Goal: Task Accomplishment & Management: Manage account settings

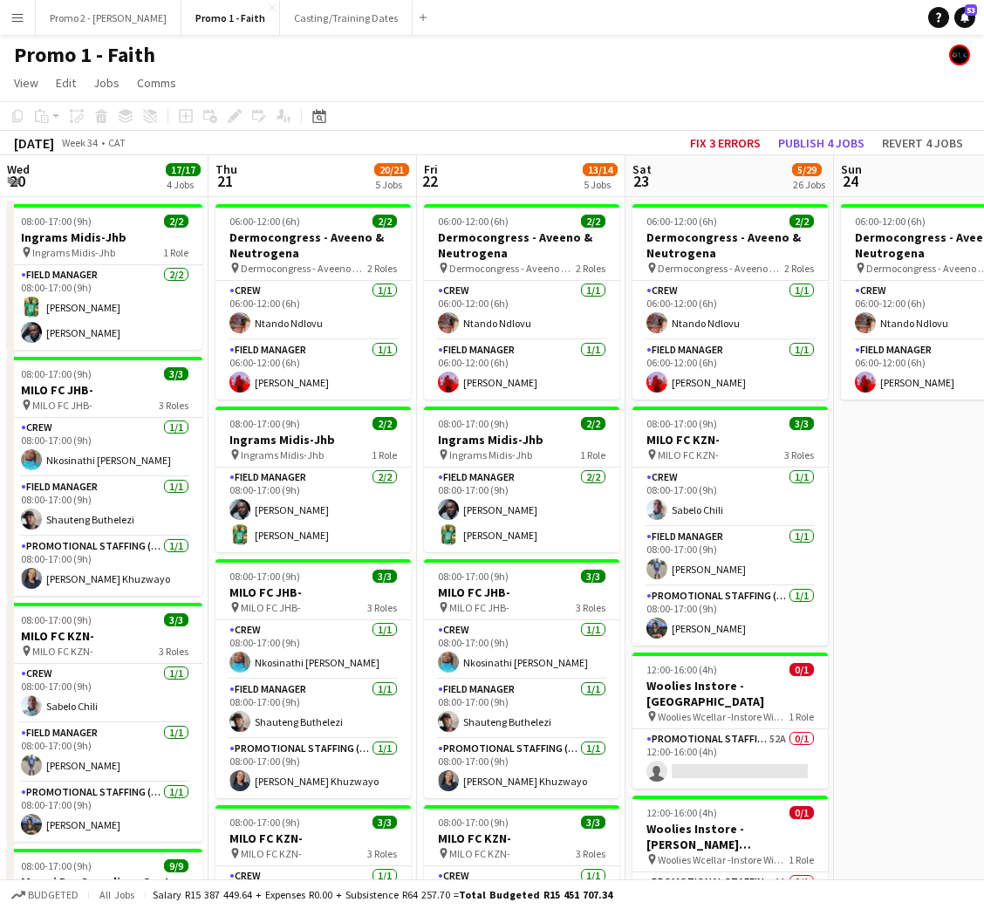
scroll to position [0, 474]
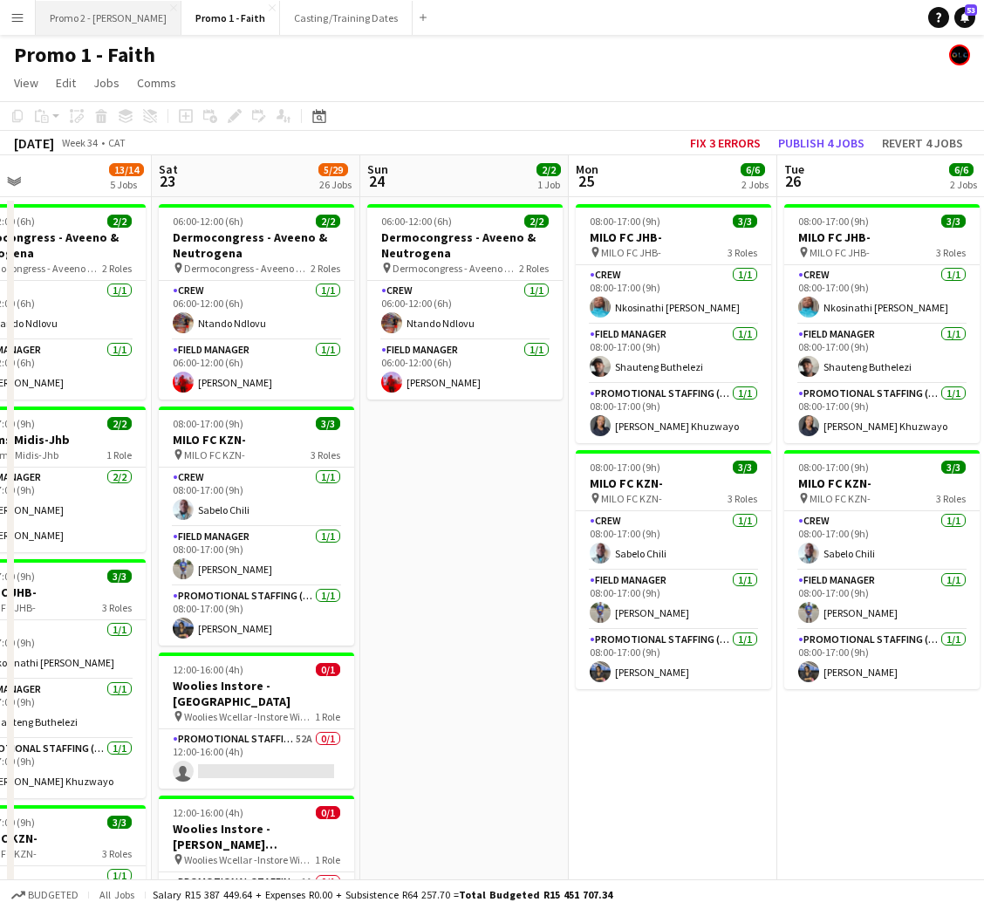
click at [66, 14] on button "Promo 2 - [PERSON_NAME]" at bounding box center [109, 18] width 146 height 34
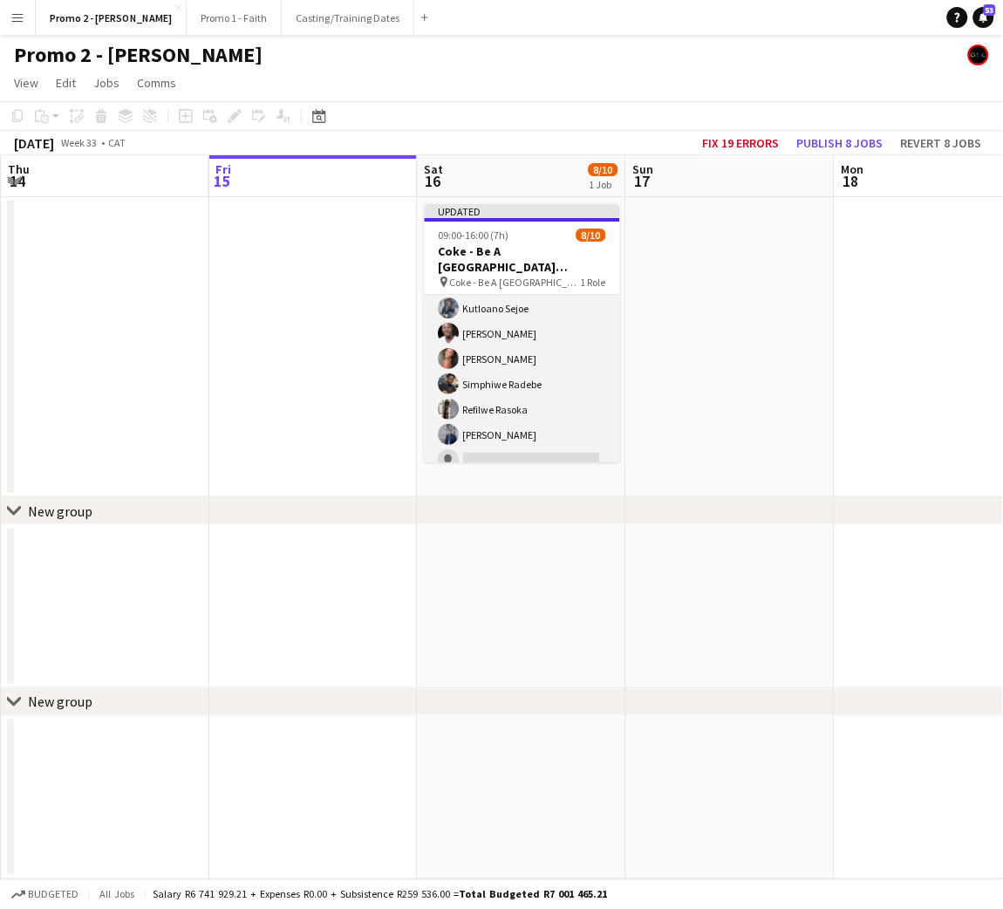
scroll to position [119, 0]
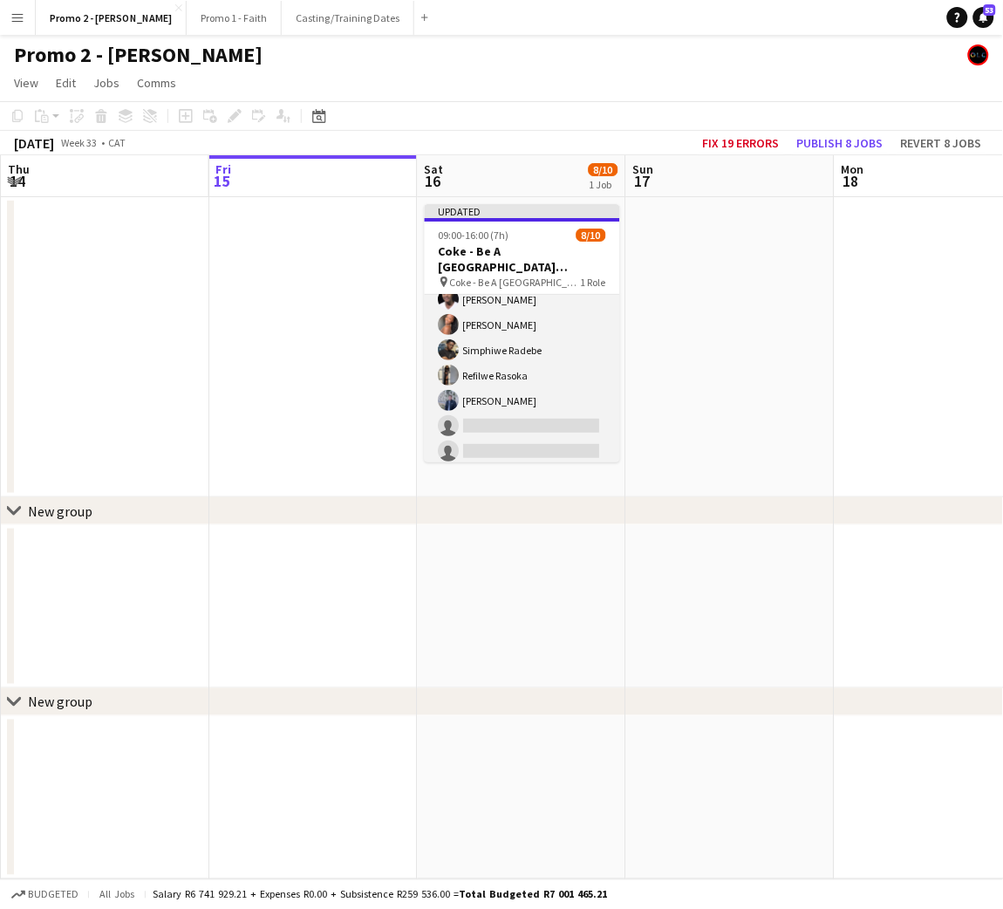
click at [494, 418] on app-card-role "Promotional Staffing (Brand Ambassadors) 379A [DATE] 09:00-16:00 (7h) [PERSON_N…" at bounding box center [522, 322] width 195 height 292
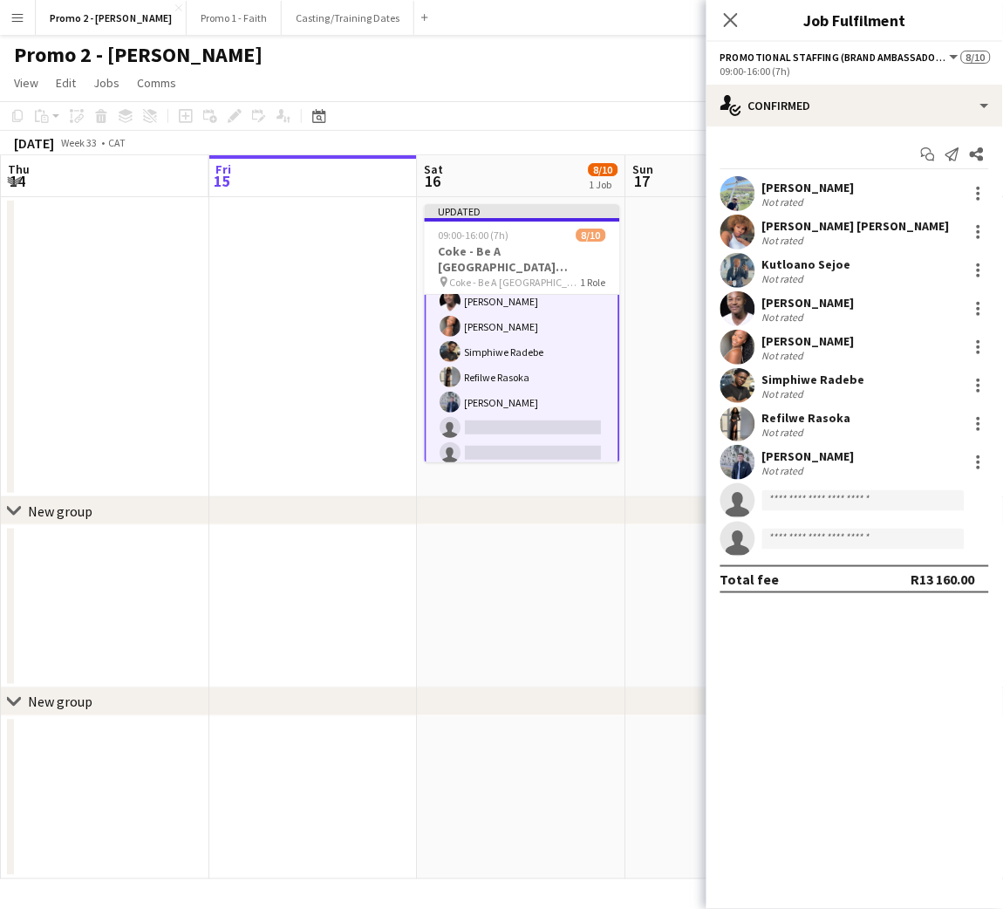
scroll to position [120, 0]
click at [814, 492] on input at bounding box center [863, 500] width 202 height 21
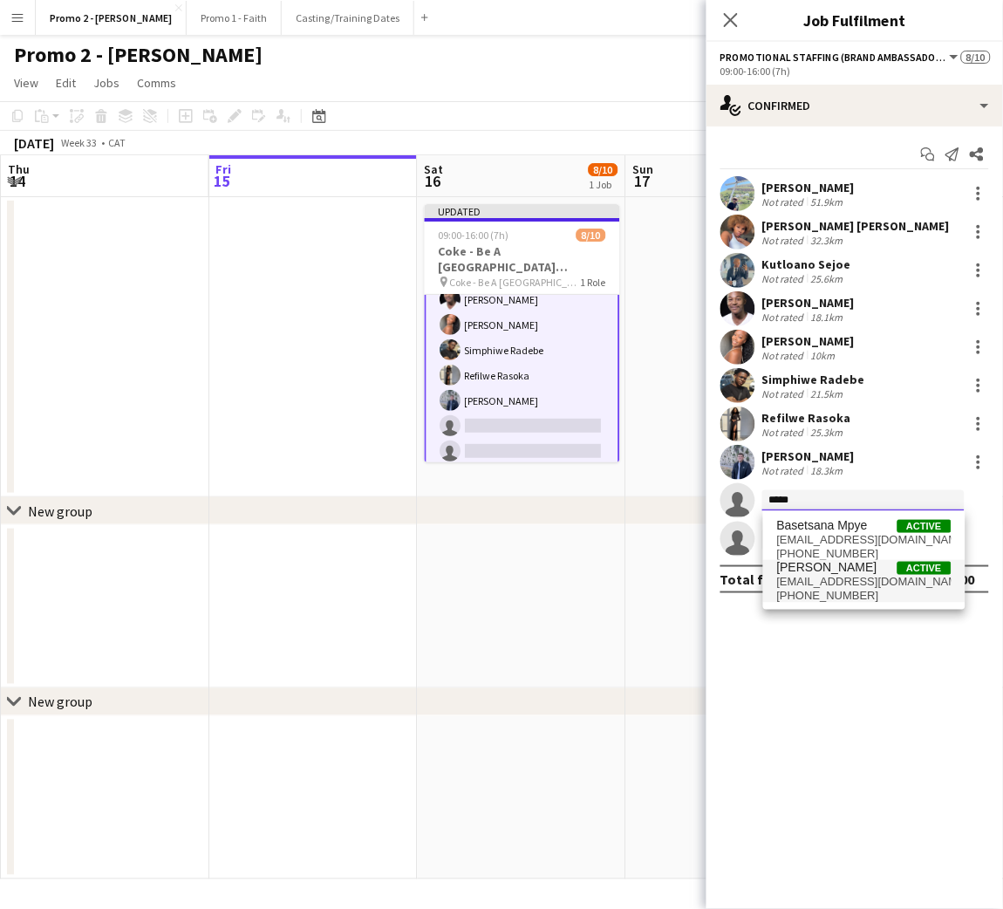
type input "*****"
click at [846, 573] on span "[PERSON_NAME]" at bounding box center [827, 567] width 100 height 15
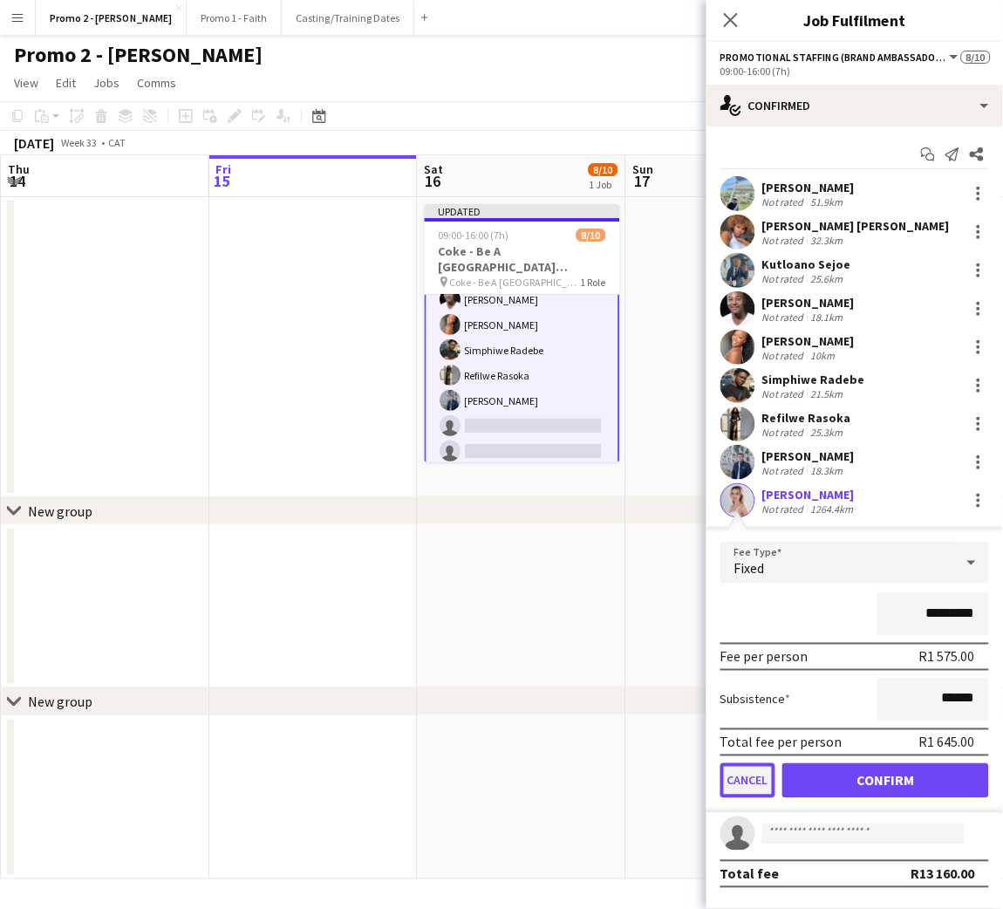
click at [742, 784] on button "Cancel" at bounding box center [747, 780] width 55 height 35
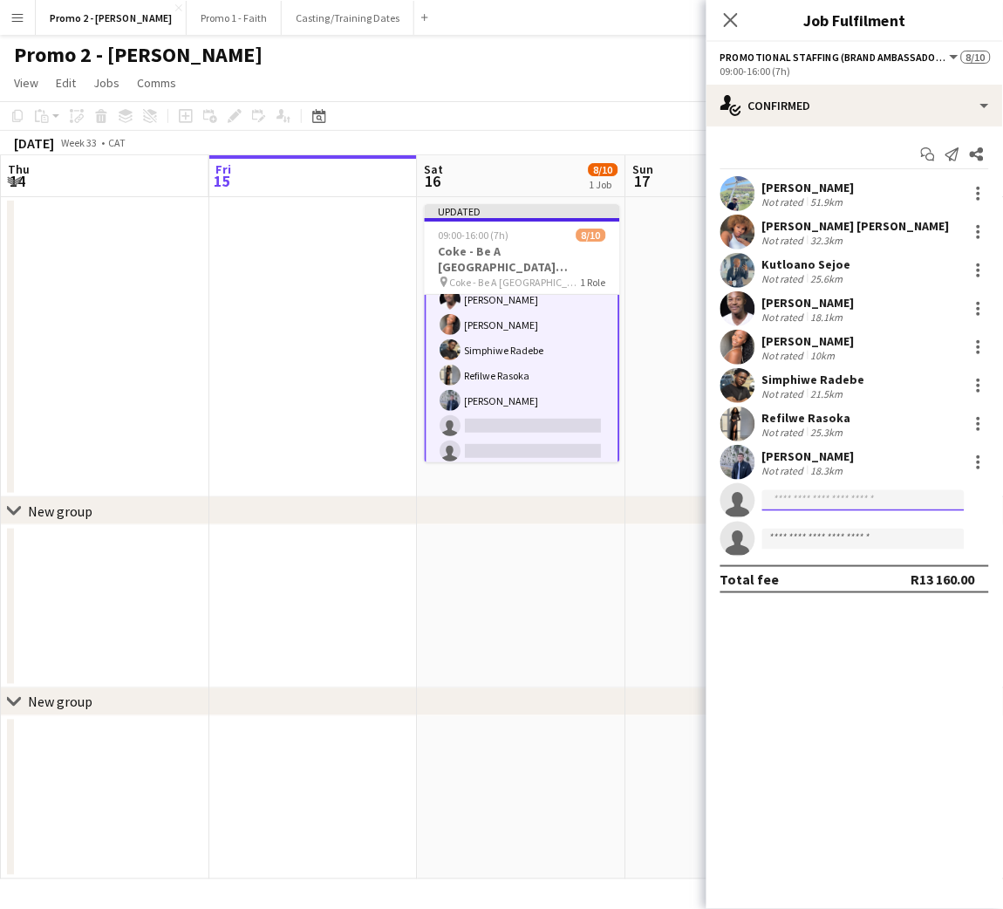
click at [846, 507] on input at bounding box center [863, 500] width 202 height 21
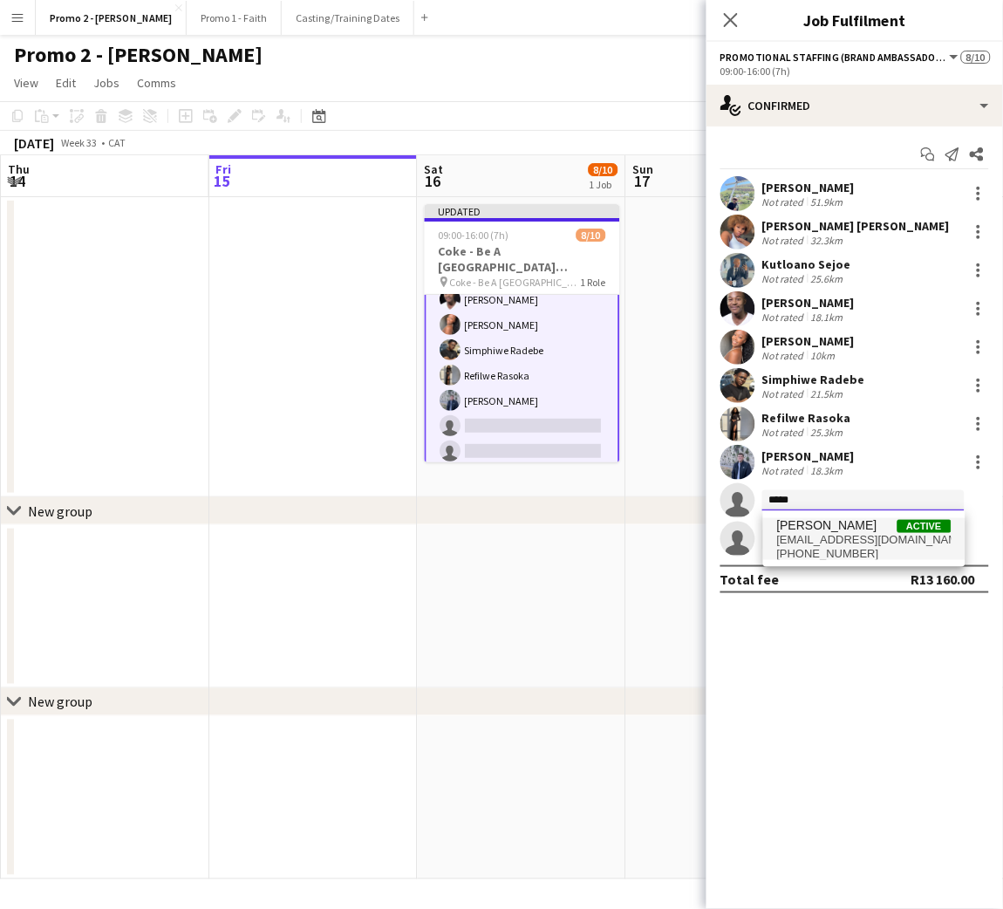
type input "*****"
click at [841, 535] on span "[EMAIL_ADDRESS][DOMAIN_NAME]" at bounding box center [864, 540] width 174 height 14
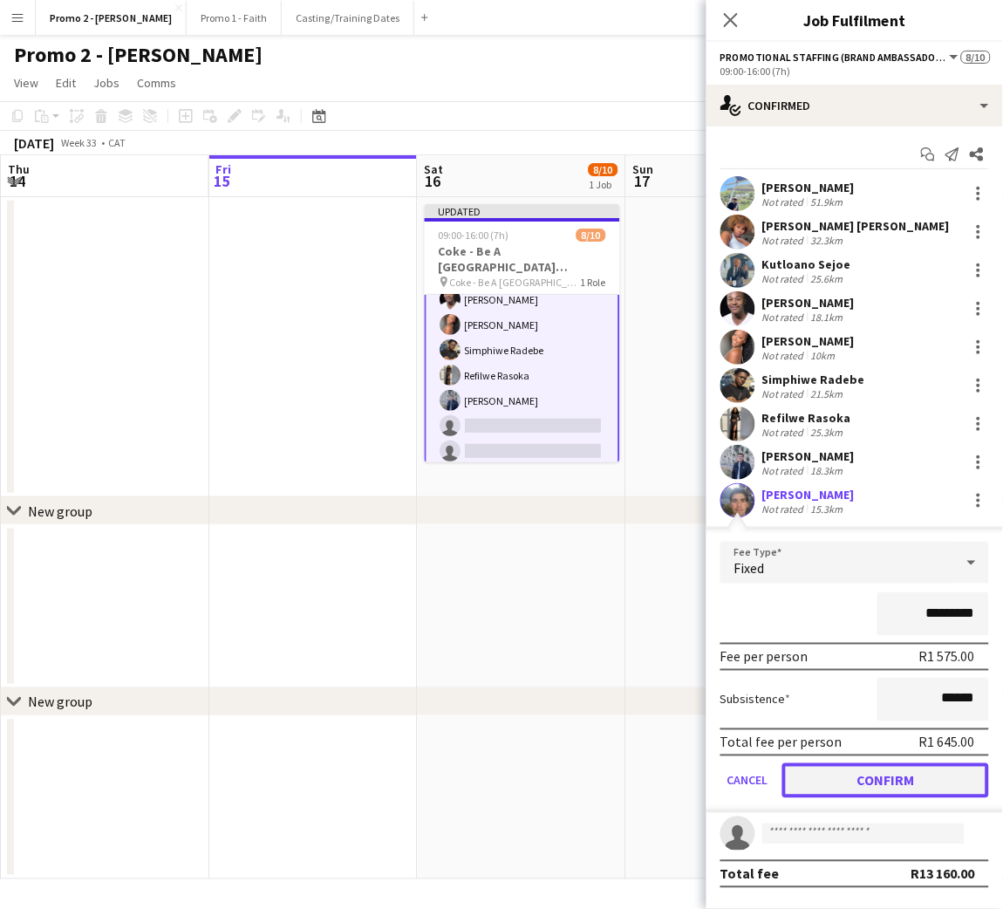
click at [886, 772] on button "Confirm" at bounding box center [885, 780] width 207 height 35
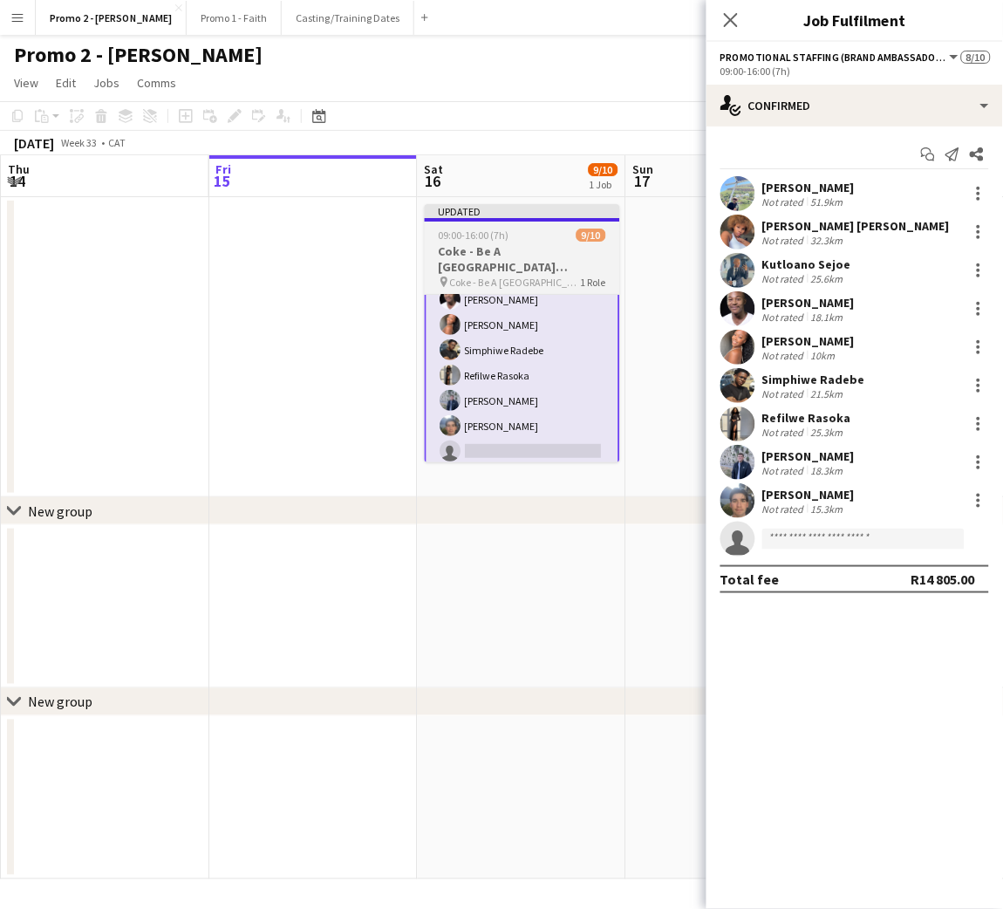
click at [461, 248] on h3 "Coke - Be A [GEOGRAPHIC_DATA] ([GEOGRAPHIC_DATA])" at bounding box center [522, 258] width 195 height 31
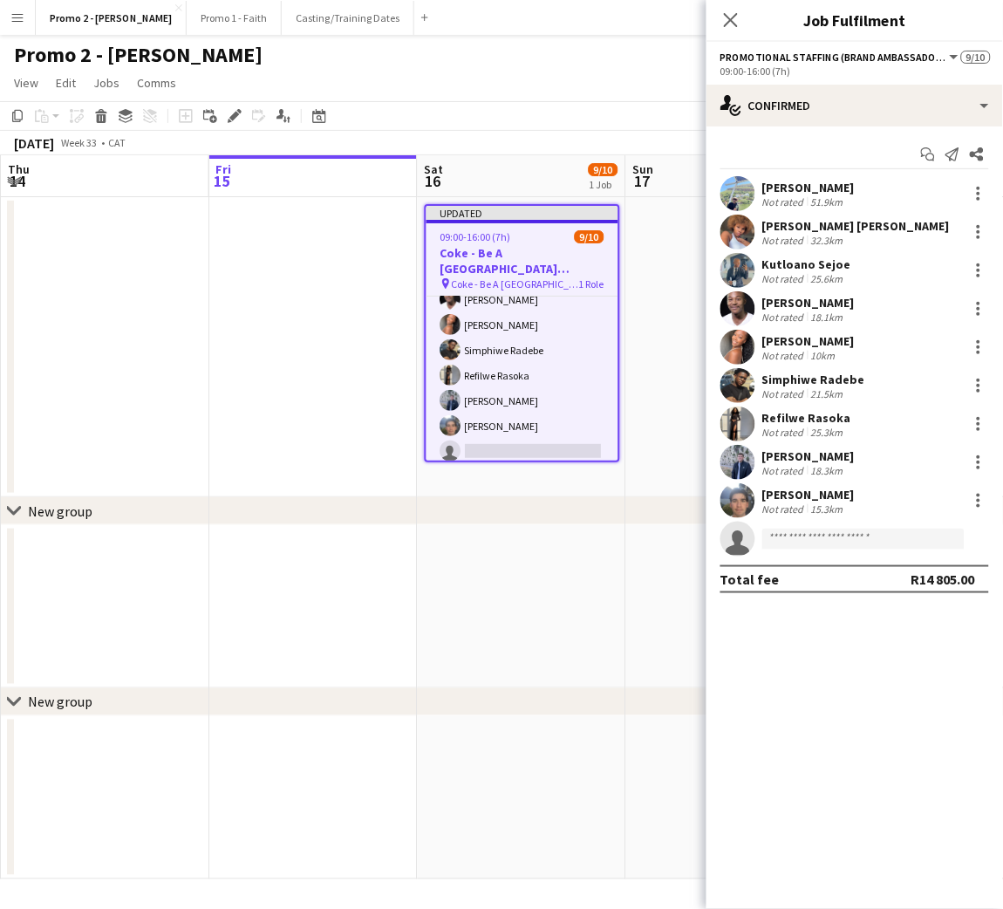
scroll to position [119, 0]
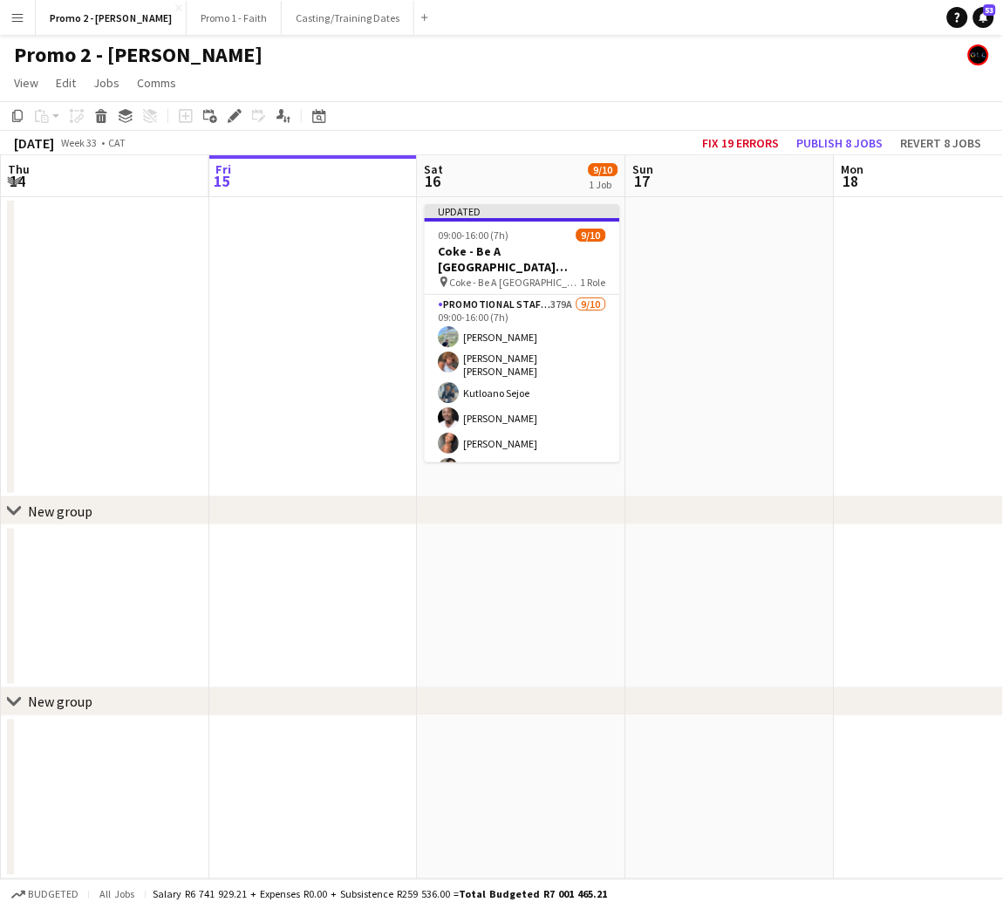
click at [808, 293] on app-date-cell at bounding box center [730, 347] width 208 height 300
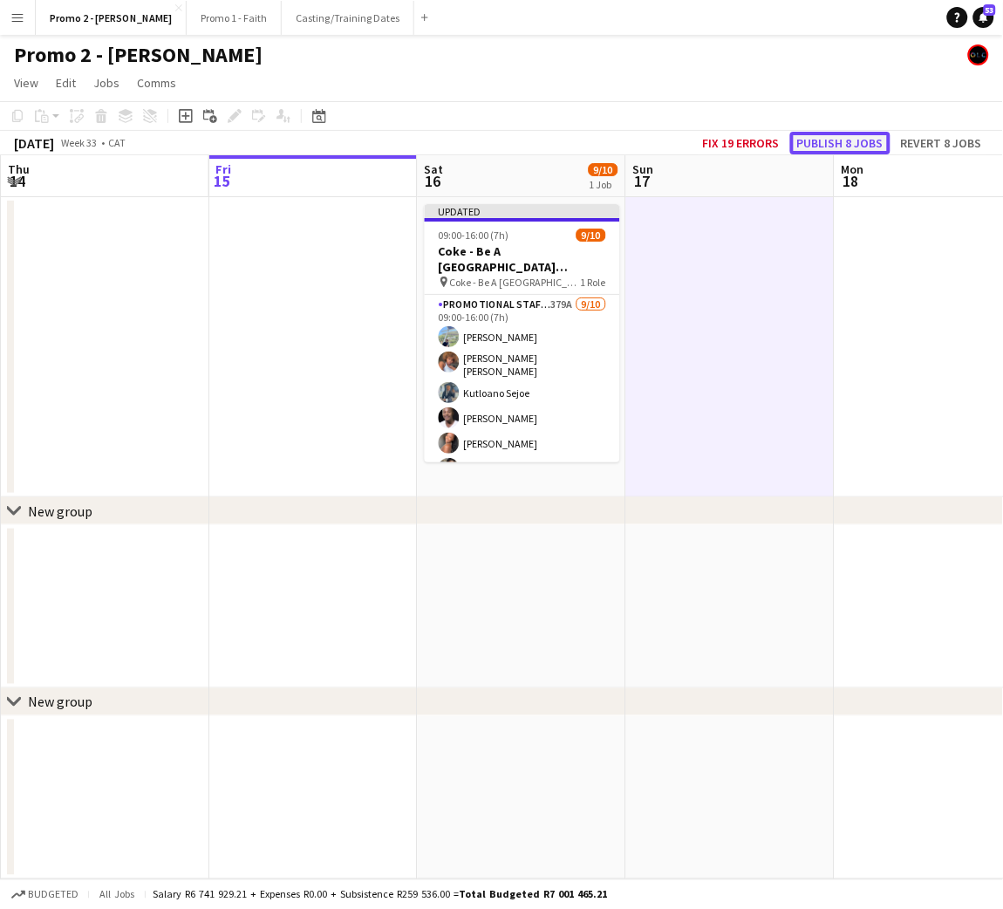
click at [841, 133] on button "Publish 8 jobs" at bounding box center [840, 143] width 100 height 23
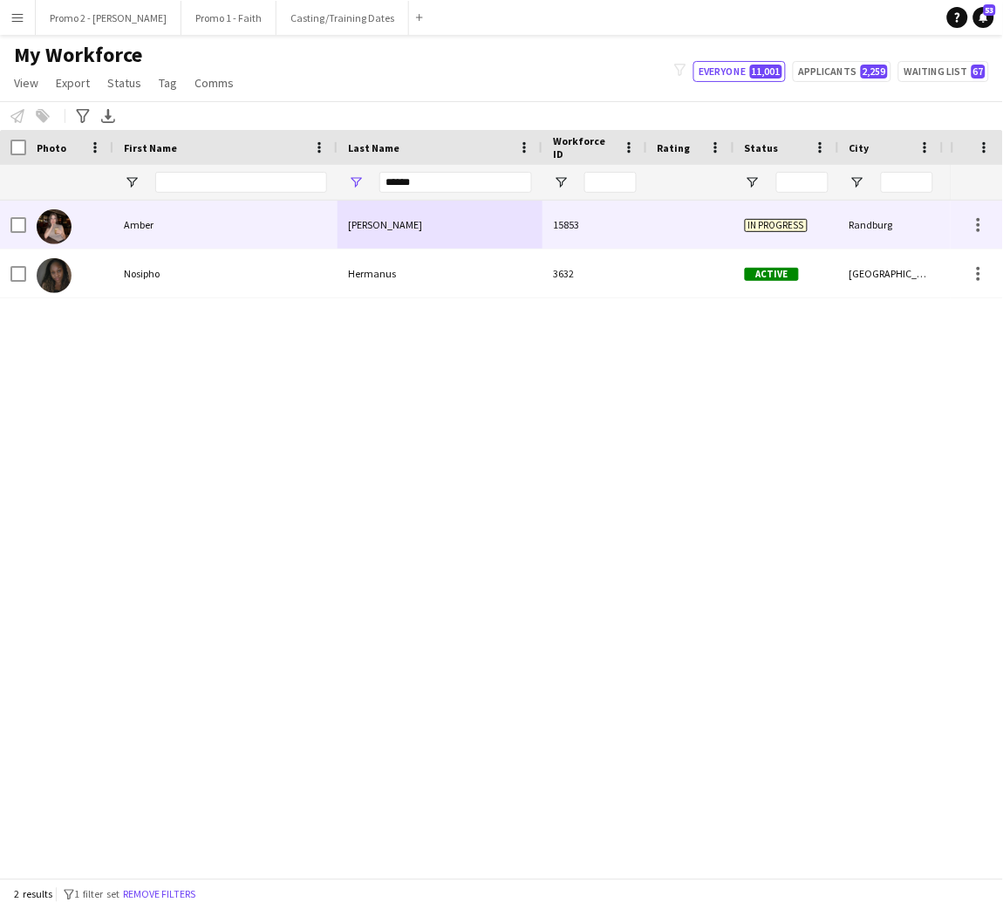
type input "******"
click at [440, 229] on div "Herman" at bounding box center [440, 225] width 205 height 48
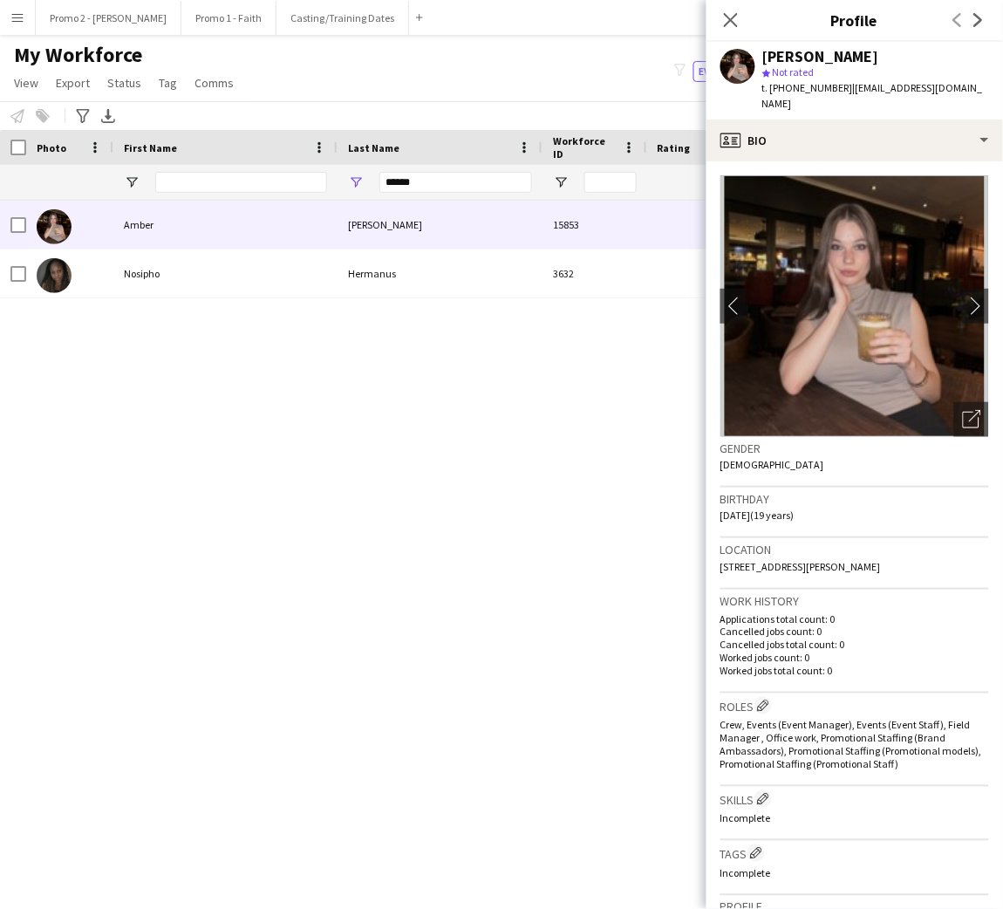
scroll to position [380, 0]
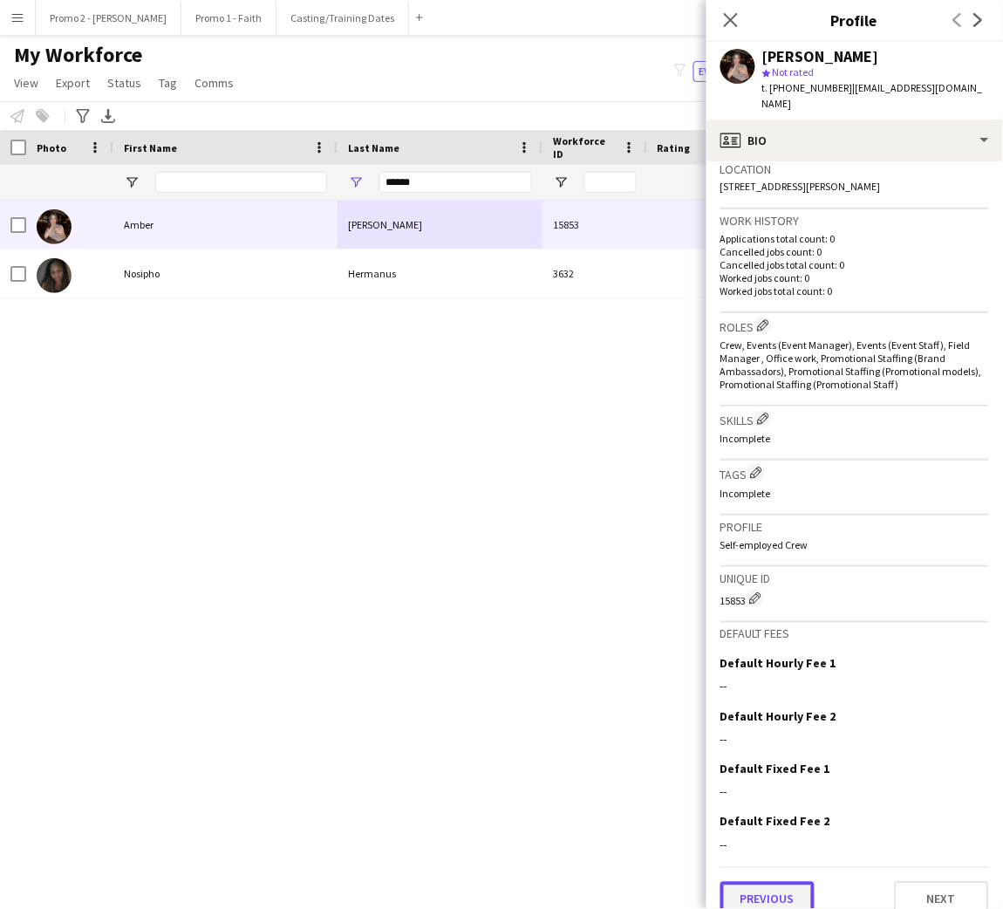
click at [763, 882] on button "Previous" at bounding box center [767, 899] width 94 height 35
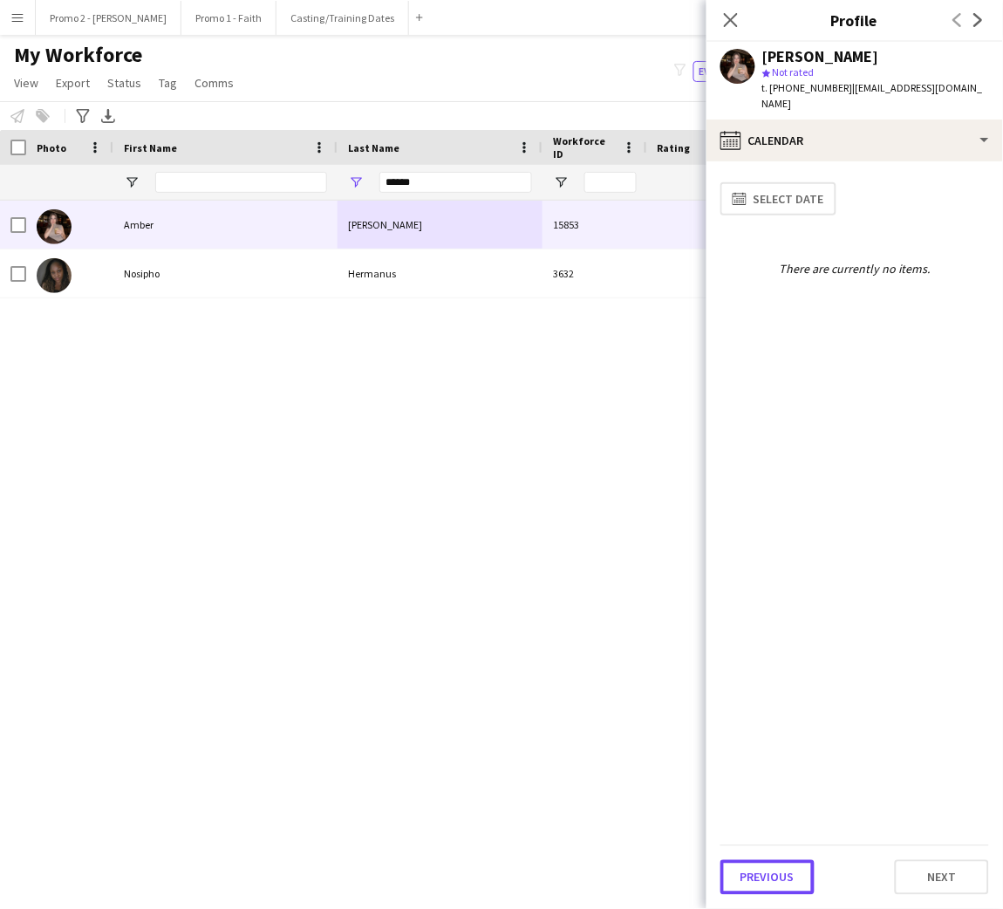
click at [763, 873] on button "Previous" at bounding box center [767, 877] width 94 height 35
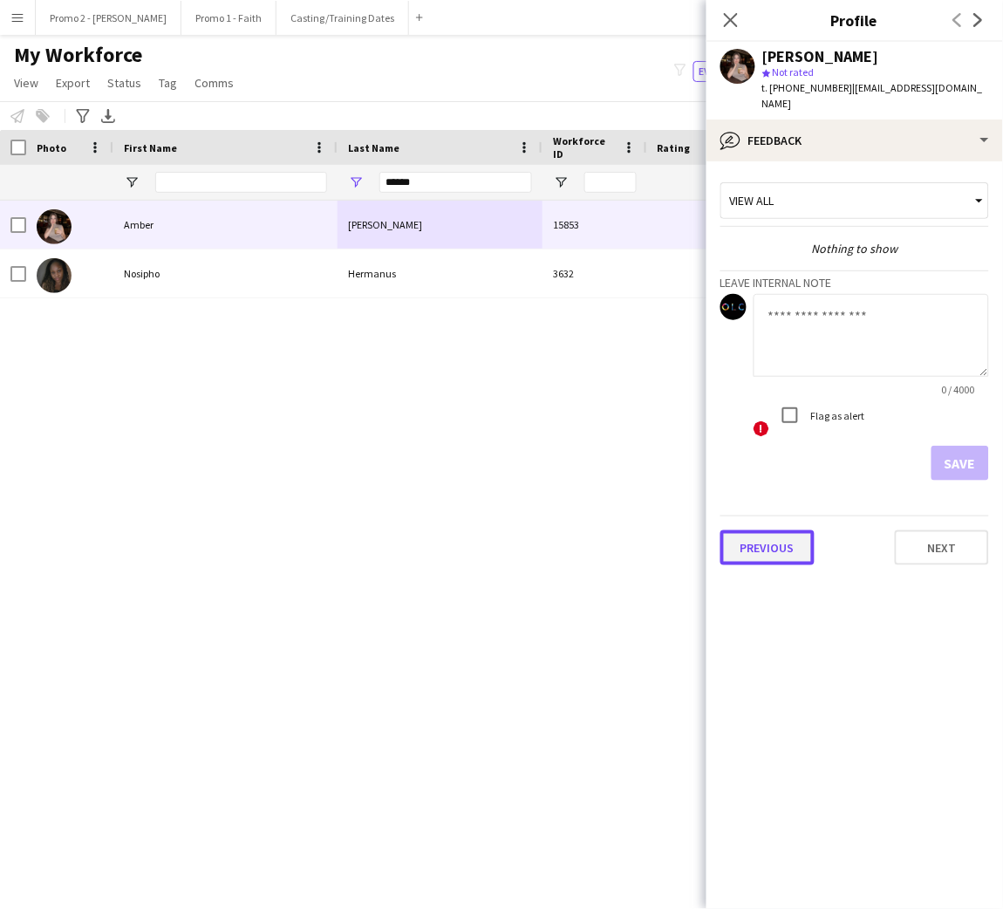
click at [781, 537] on button "Previous" at bounding box center [767, 547] width 94 height 35
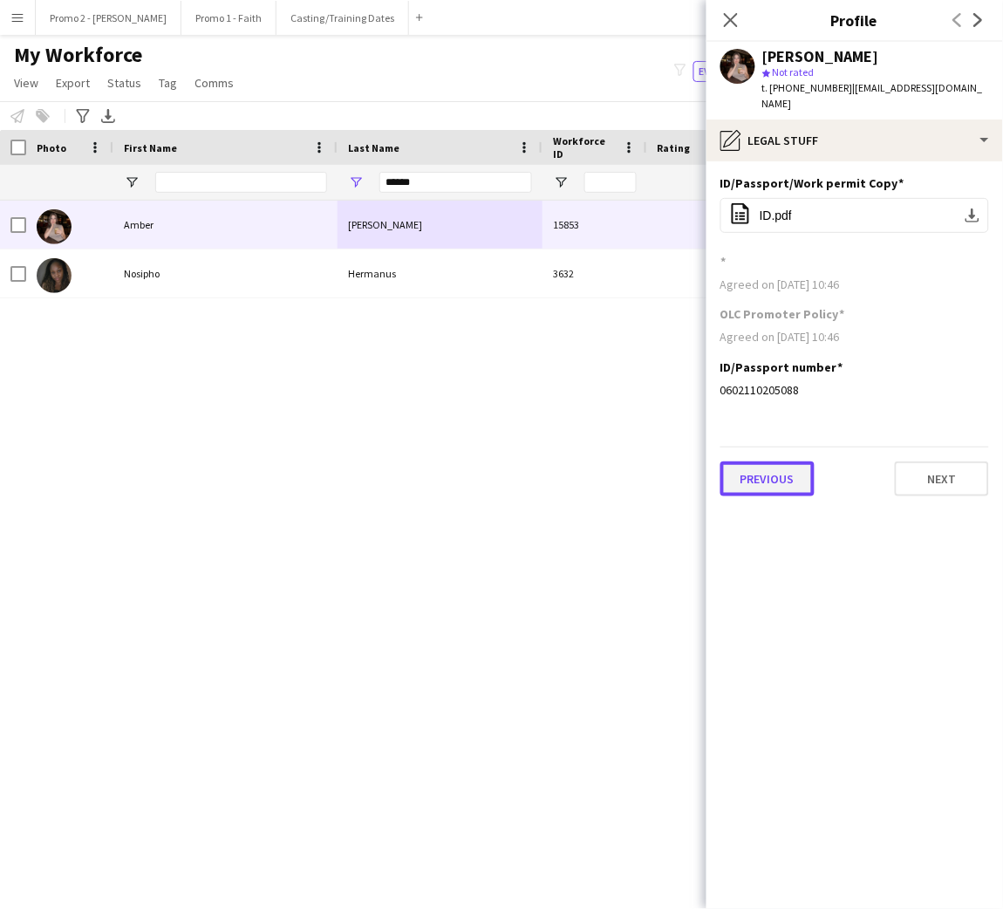
click at [781, 461] on button "Previous" at bounding box center [767, 478] width 94 height 35
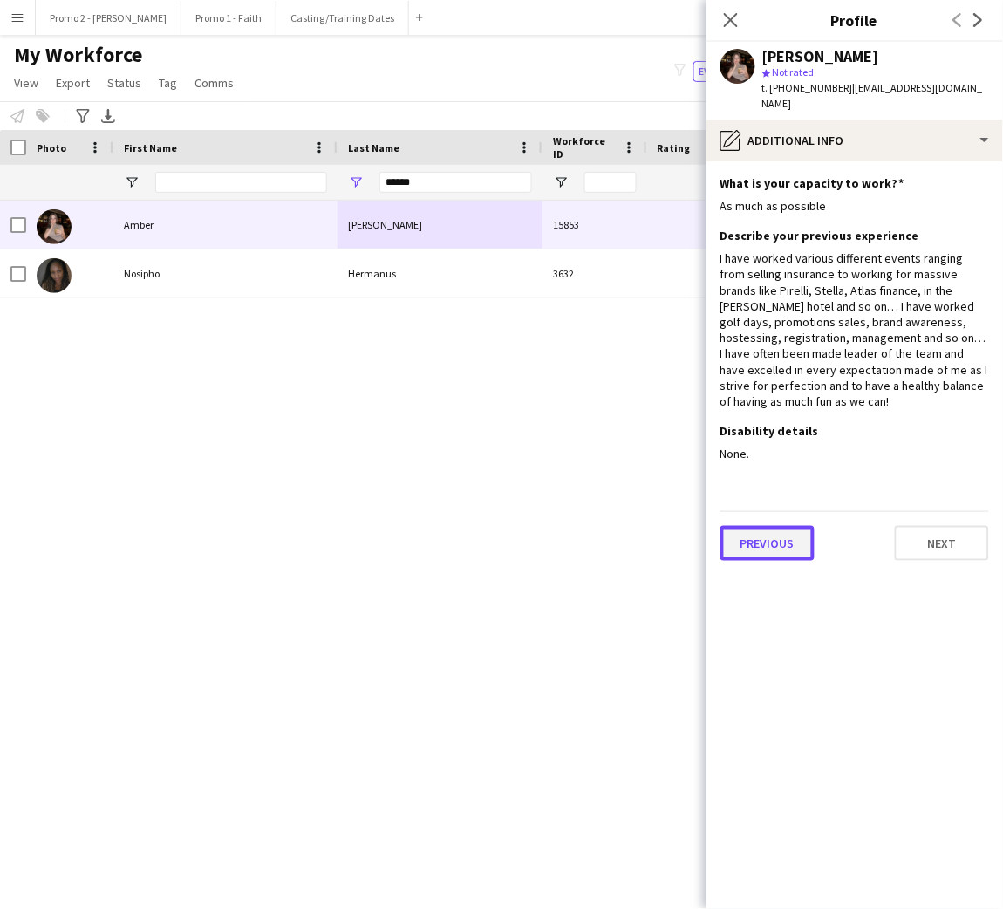
click at [771, 539] on button "Previous" at bounding box center [767, 543] width 94 height 35
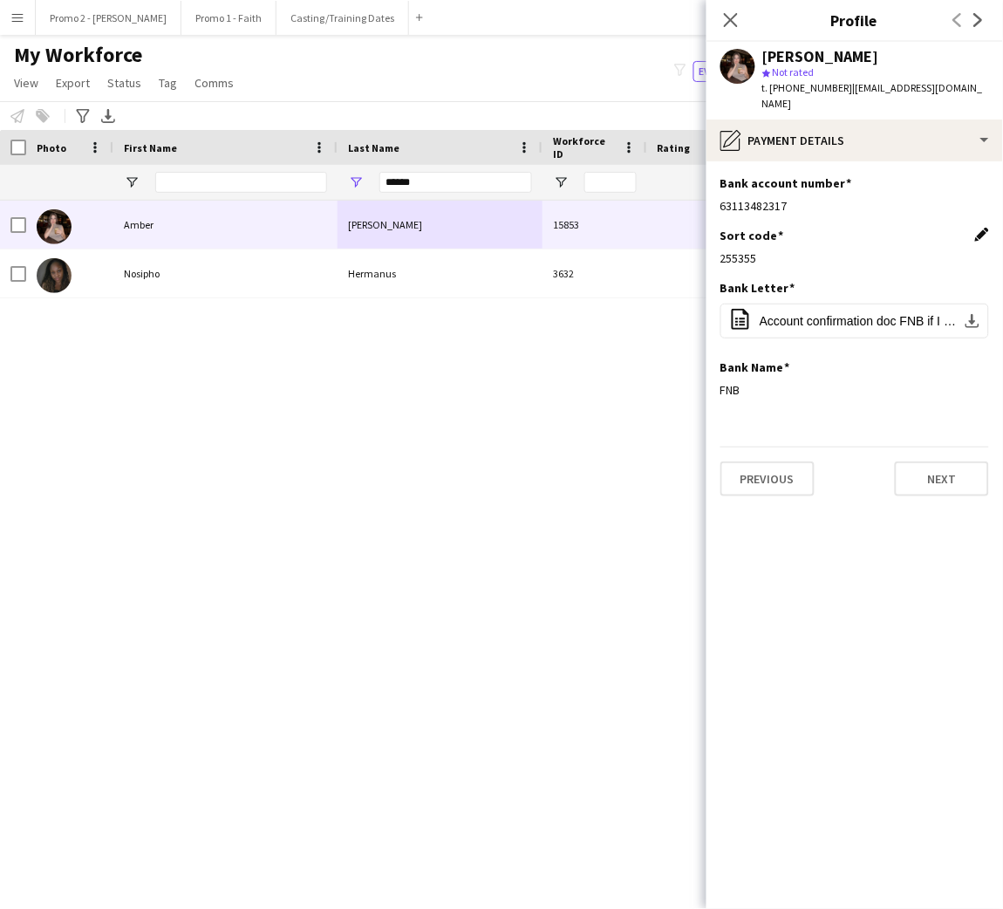
click at [980, 228] on app-icon "Edit this field" at bounding box center [982, 235] width 14 height 14
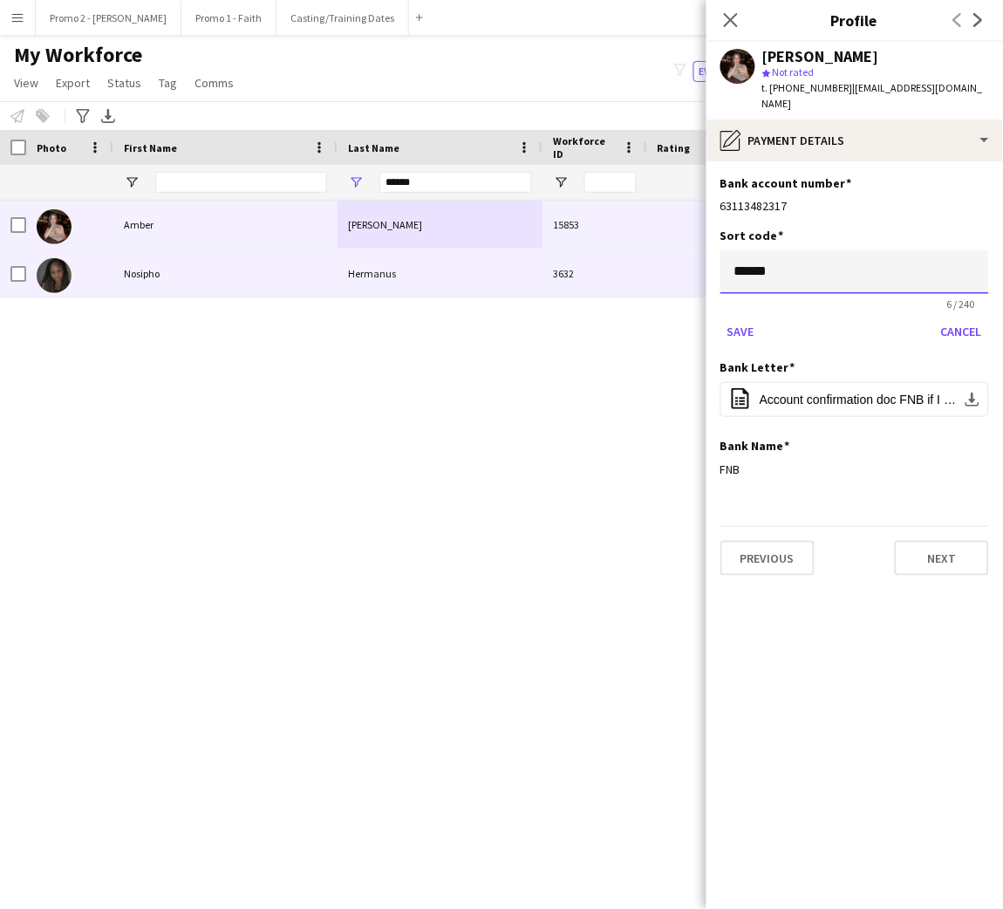
drag, startPoint x: 812, startPoint y: 245, endPoint x: 583, endPoint y: 243, distance: 229.4
click at [583, 243] on body "Menu Boards Boards Boards All jobs Status Workforce Workforce My Workforce Recr…" at bounding box center [501, 454] width 1003 height 909
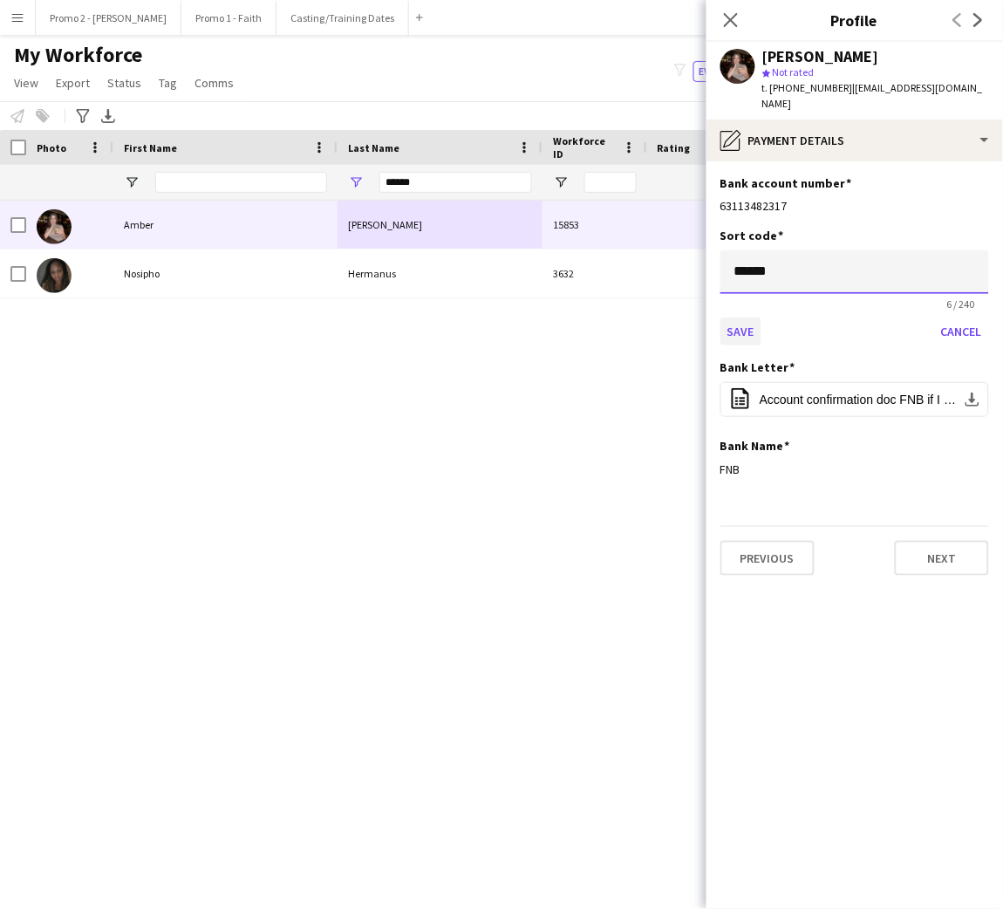
type input "******"
click at [746, 317] on button "Save" at bounding box center [740, 331] width 41 height 28
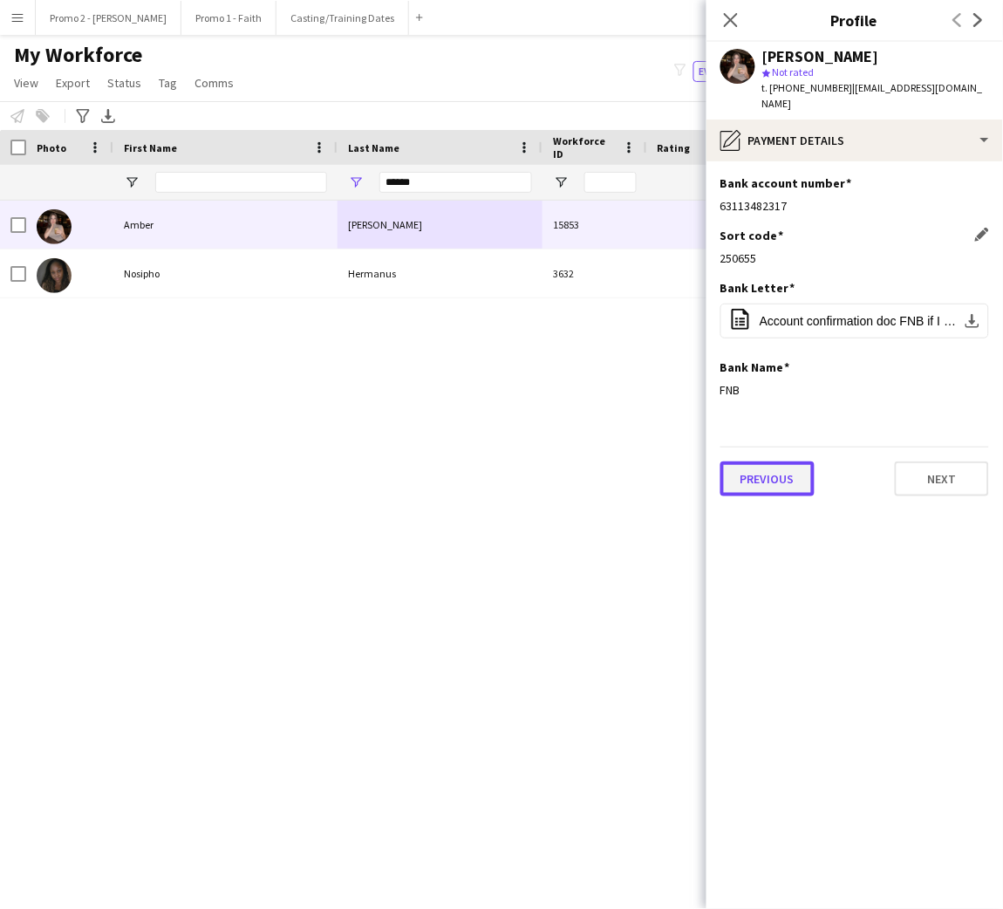
click at [781, 461] on button "Previous" at bounding box center [767, 478] width 94 height 35
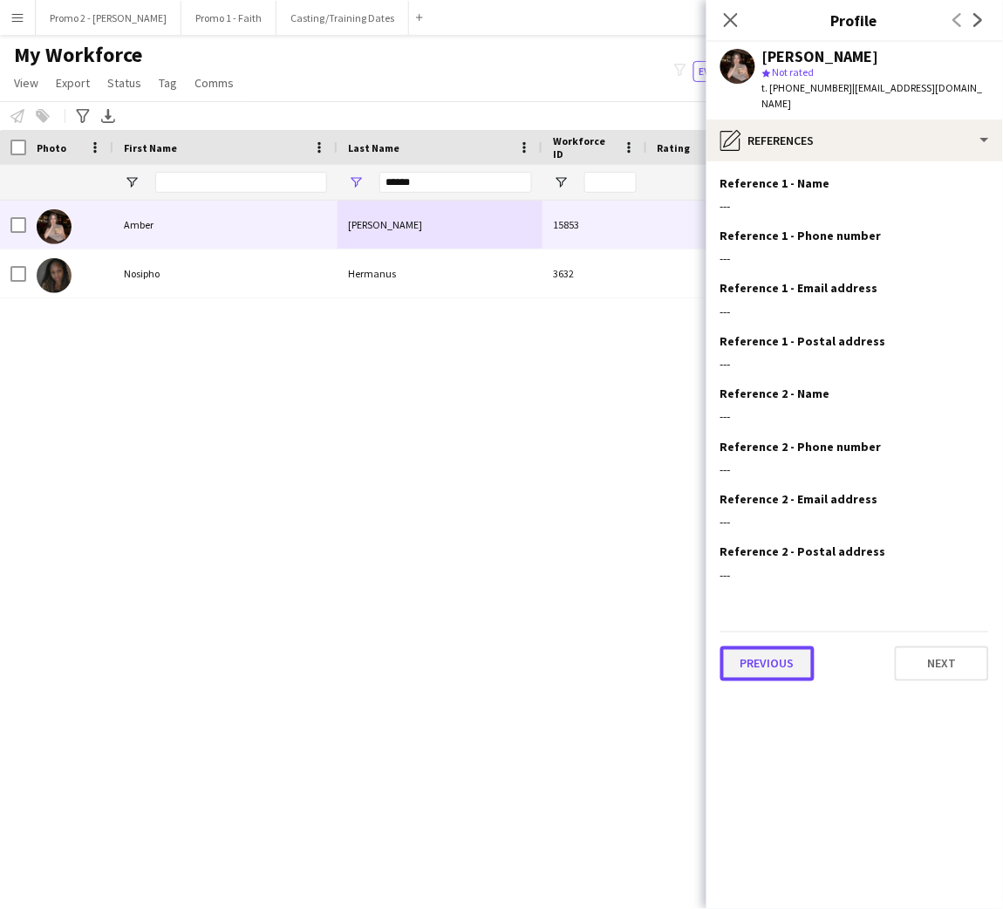
click at [756, 653] on button "Previous" at bounding box center [767, 663] width 94 height 35
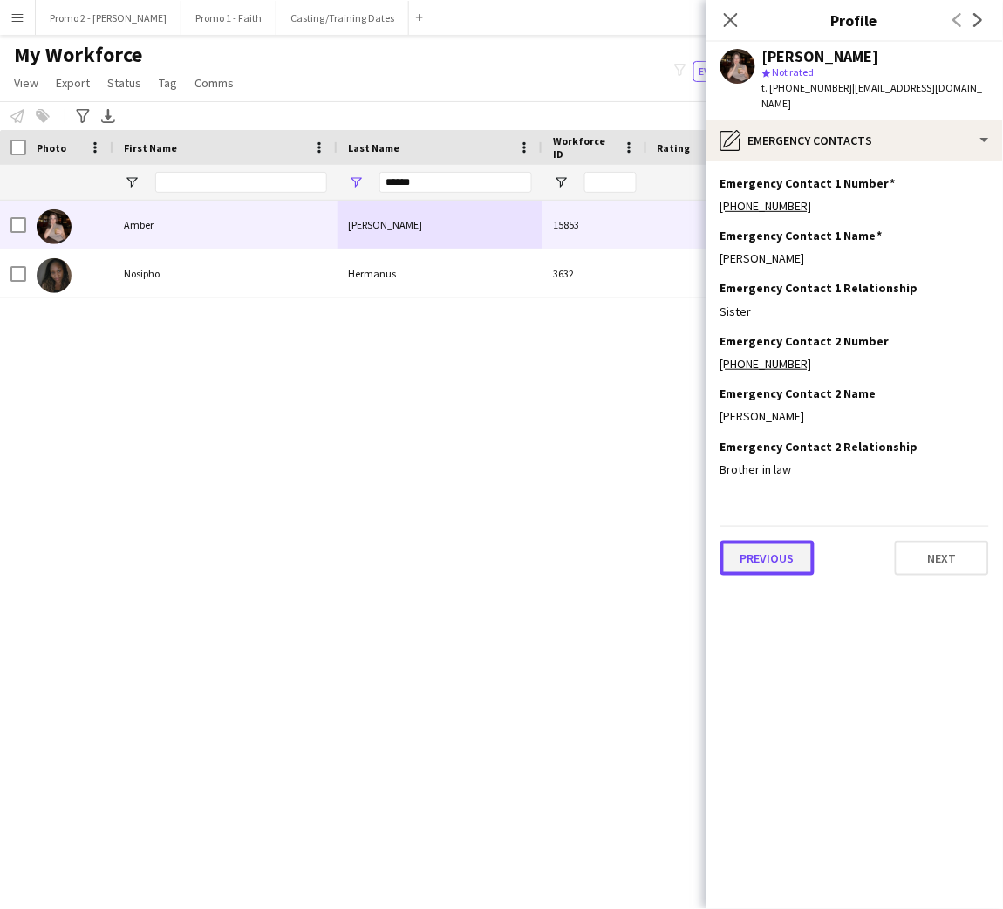
click at [779, 541] on button "Previous" at bounding box center [767, 558] width 94 height 35
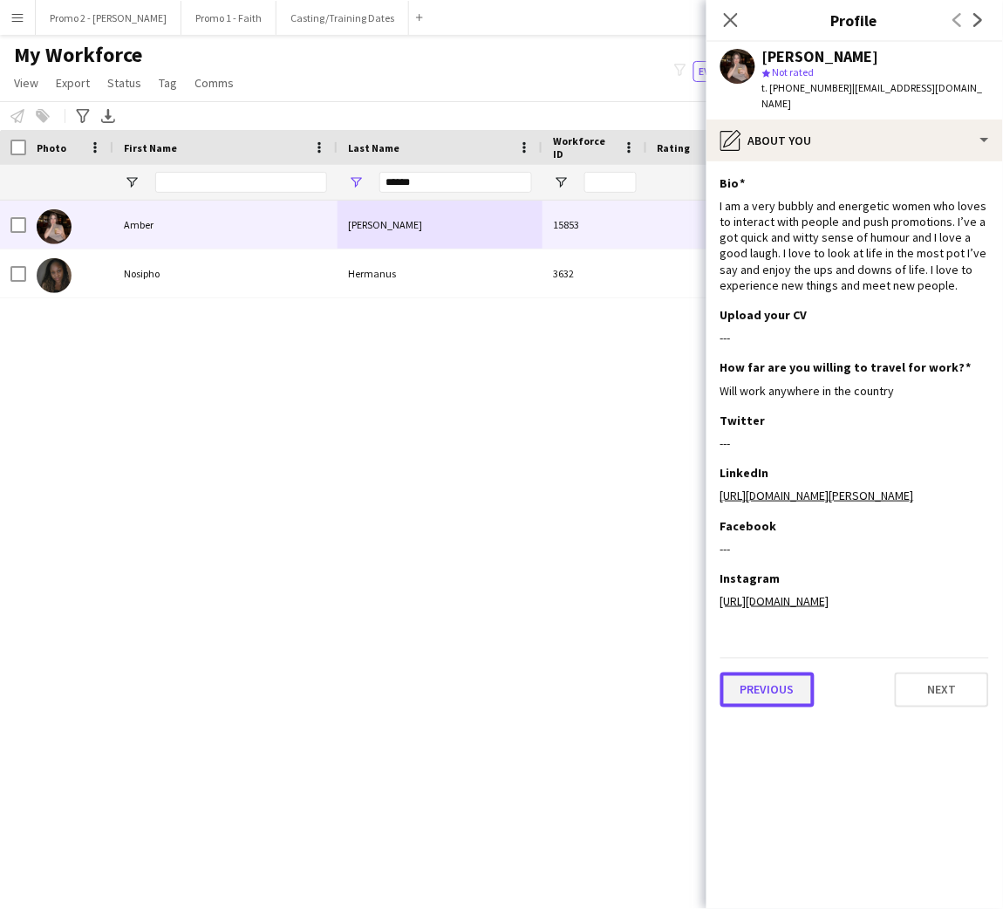
click at [778, 707] on button "Previous" at bounding box center [767, 689] width 94 height 35
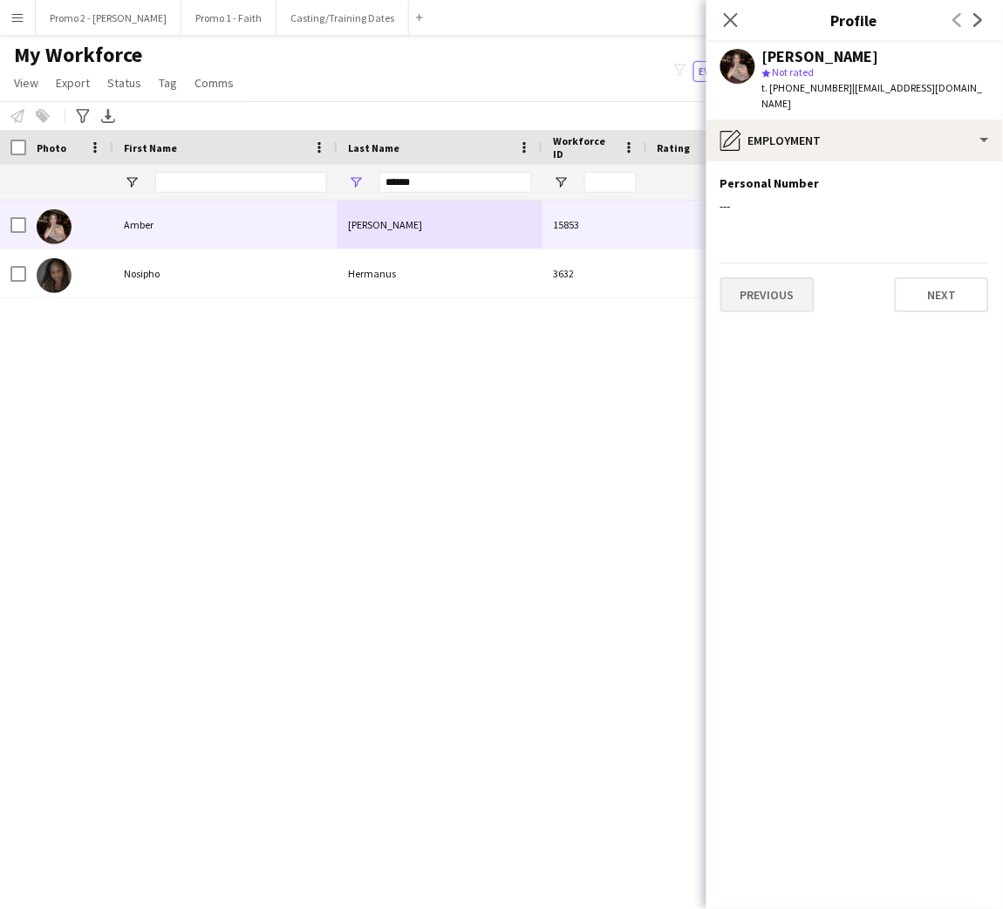
click at [778, 738] on app-section-data-types "Personal Number Edit this field --- Previous Next" at bounding box center [854, 534] width 297 height 747
click at [770, 279] on button "Previous" at bounding box center [767, 294] width 94 height 35
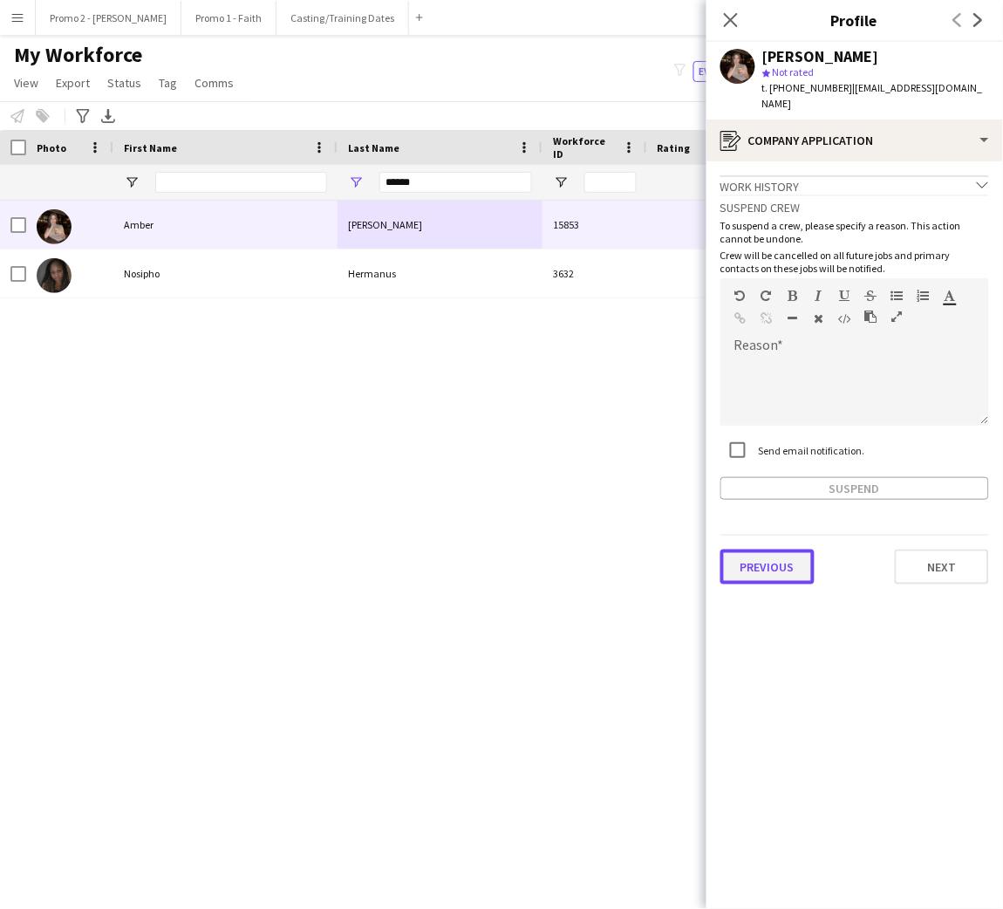
click at [773, 558] on button "Previous" at bounding box center [767, 566] width 94 height 35
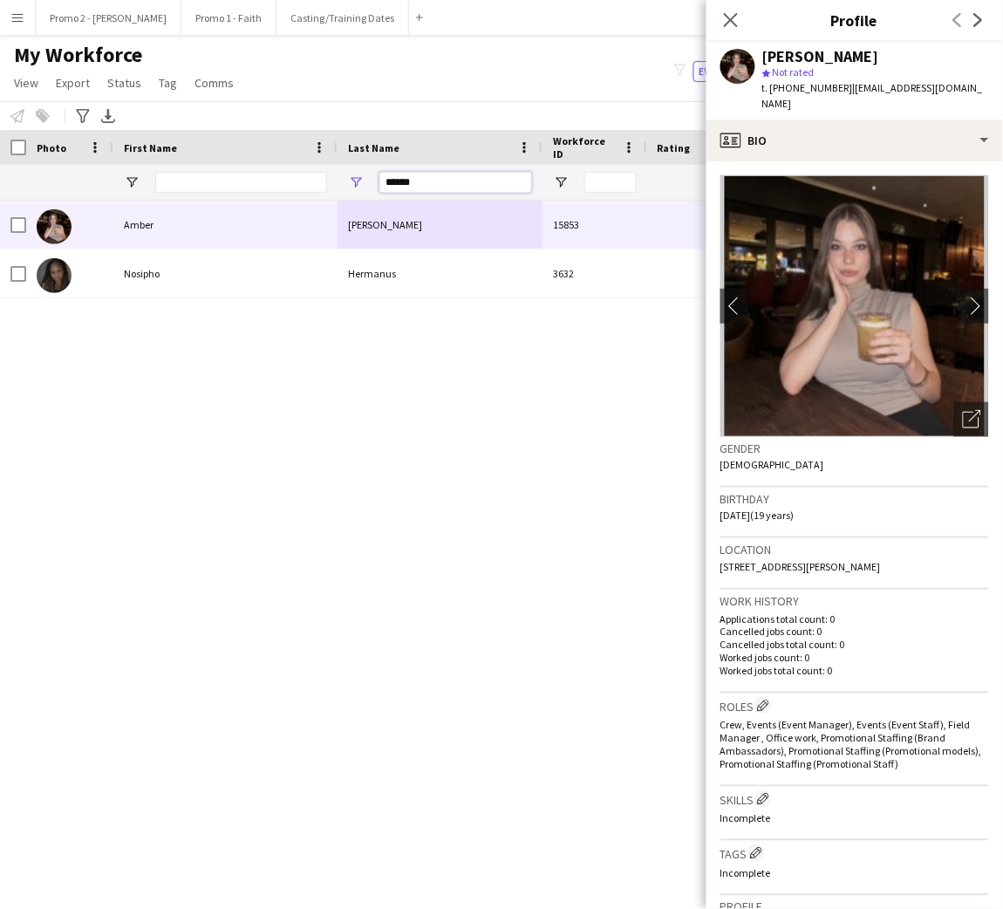
click at [416, 181] on input "******" at bounding box center [455, 182] width 153 height 21
